Goal: Find specific page/section: Find specific page/section

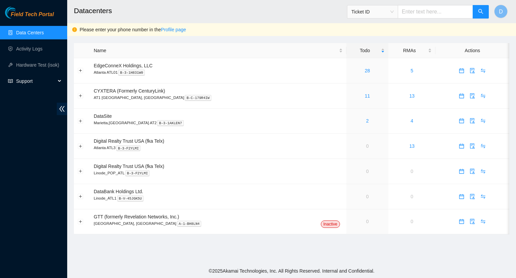
click at [16, 81] on span "Support" at bounding box center [36, 80] width 40 height 13
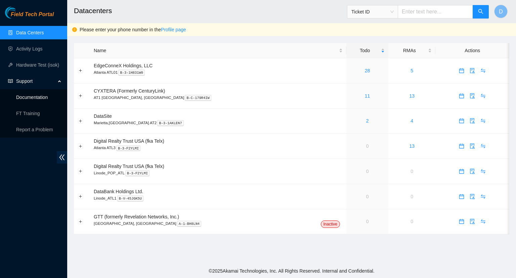
click at [32, 96] on link "Documentation" at bounding box center [32, 96] width 32 height 5
